Goal: Task Accomplishment & Management: Manage account settings

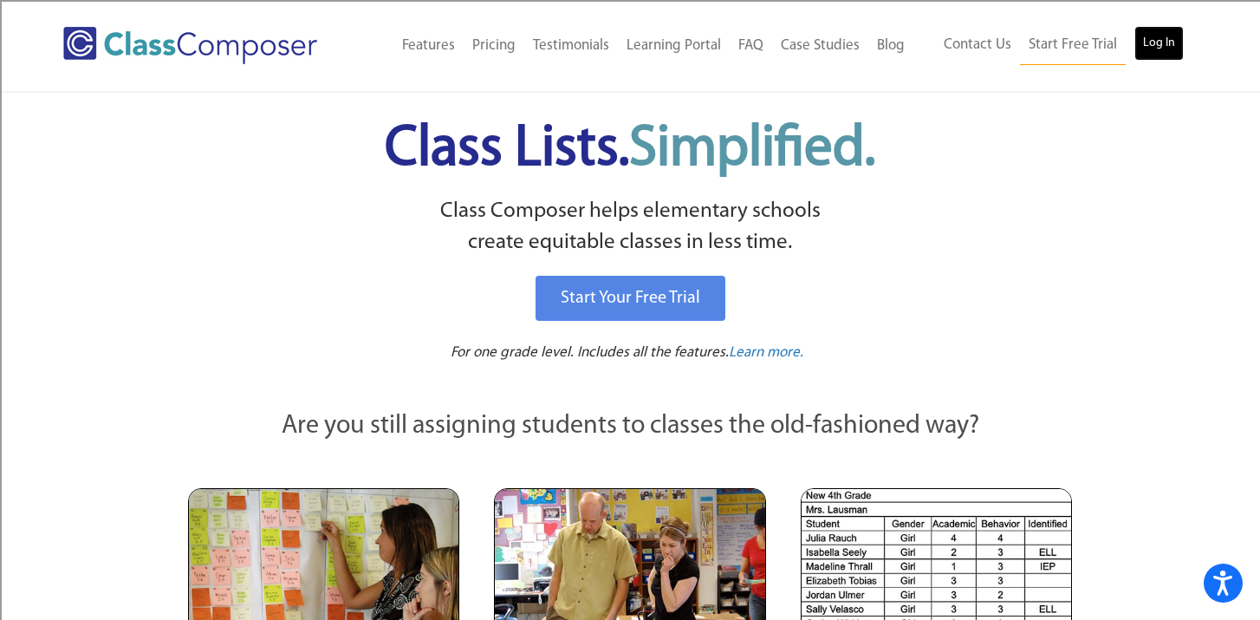
click at [1165, 45] on link "Log In" at bounding box center [1158, 43] width 49 height 35
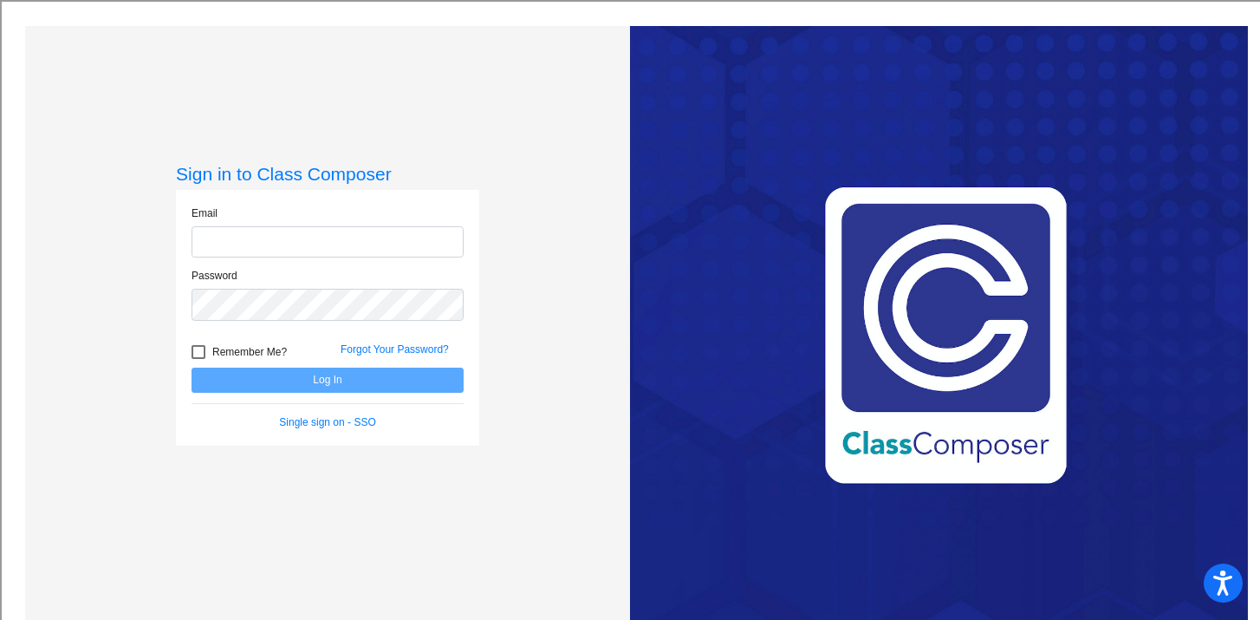
type input "[EMAIL_ADDRESS][DOMAIN_NAME]"
click at [267, 380] on button "Log In" at bounding box center [327, 379] width 272 height 25
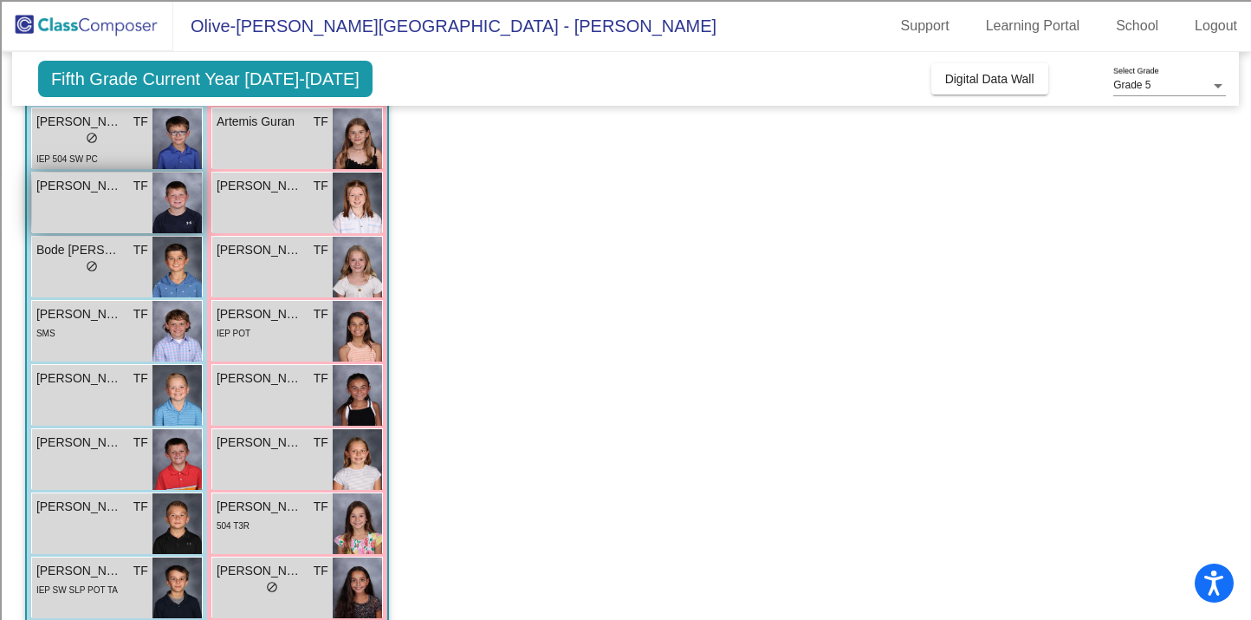
scroll to position [230, 0]
